Goal: Browse casually

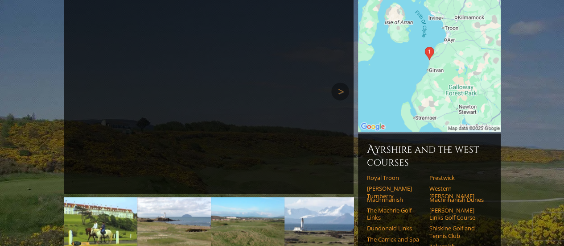
scroll to position [182, 0]
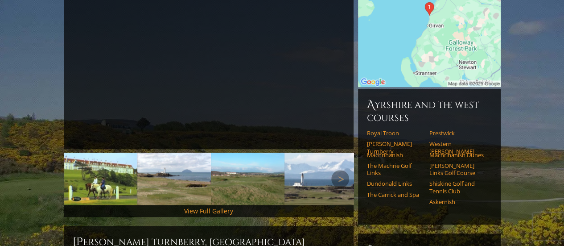
click at [100, 153] on img at bounding box center [101, 179] width 74 height 52
click at [169, 157] on img at bounding box center [174, 179] width 74 height 52
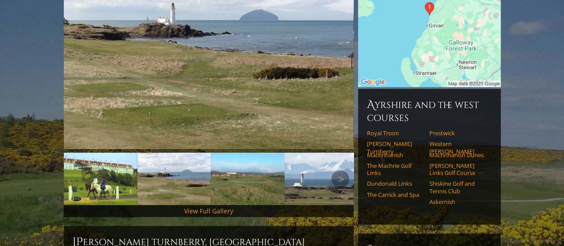
click at [237, 166] on img at bounding box center [248, 179] width 74 height 52
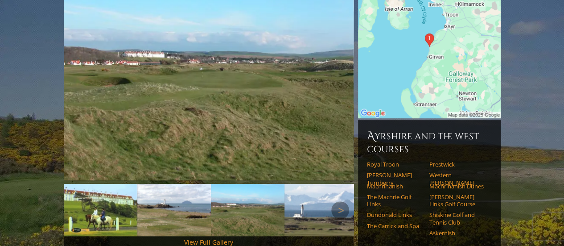
scroll to position [137, 0]
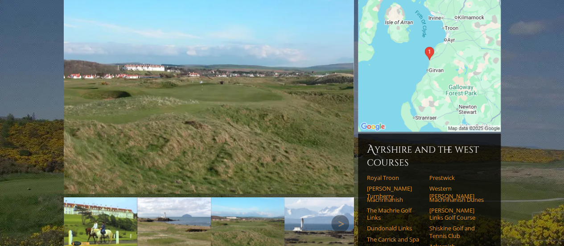
click at [305, 197] on img at bounding box center [322, 223] width 74 height 52
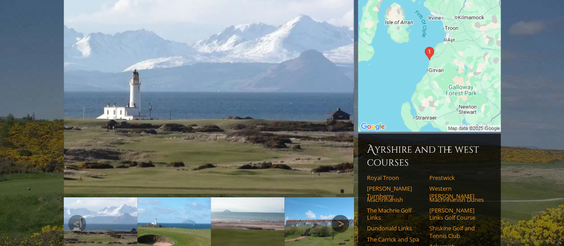
click at [336, 215] on link "Next" at bounding box center [340, 224] width 18 height 18
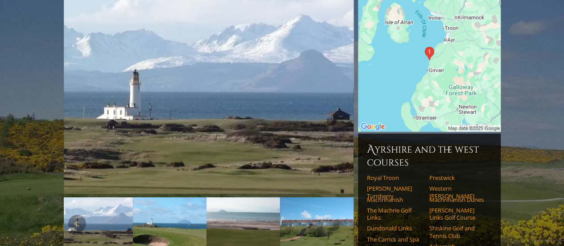
click at [184, 204] on img at bounding box center [170, 223] width 74 height 52
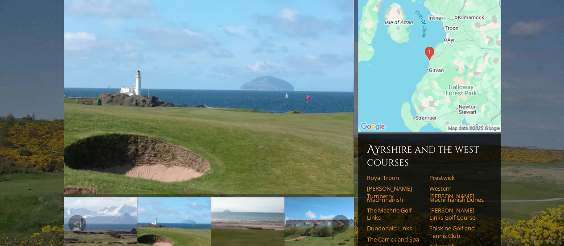
click at [245, 207] on img at bounding box center [248, 223] width 74 height 52
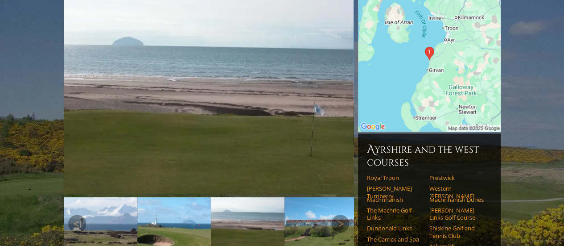
click at [306, 207] on img at bounding box center [322, 223] width 74 height 52
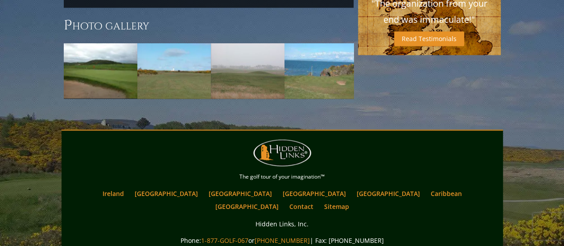
scroll to position [766, 0]
